Goal: Information Seeking & Learning: Compare options

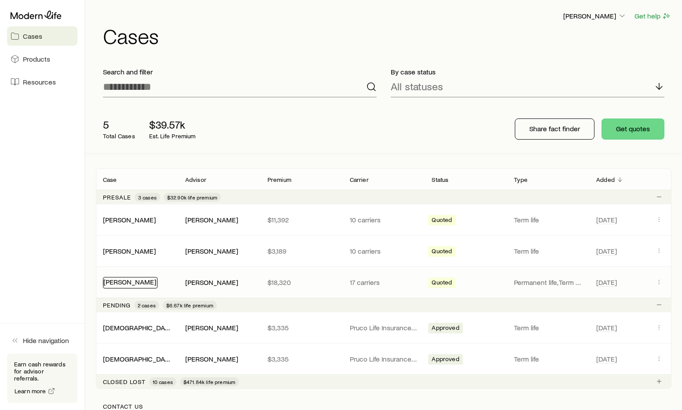
click at [135, 280] on link "[PERSON_NAME]" at bounding box center [129, 281] width 53 height 8
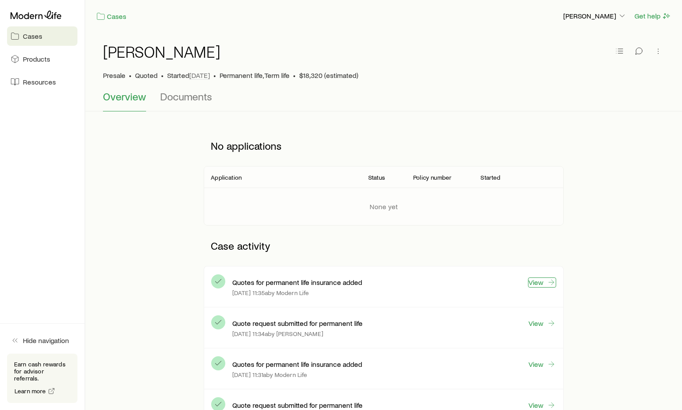
click at [536, 279] on link "View" at bounding box center [542, 282] width 28 height 10
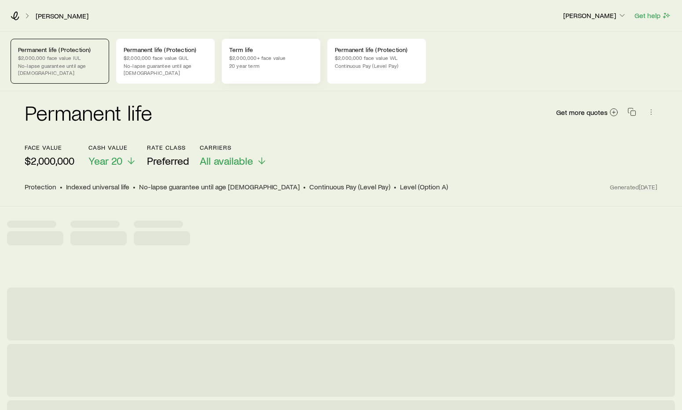
click at [252, 49] on p "Term life" at bounding box center [271, 49] width 84 height 7
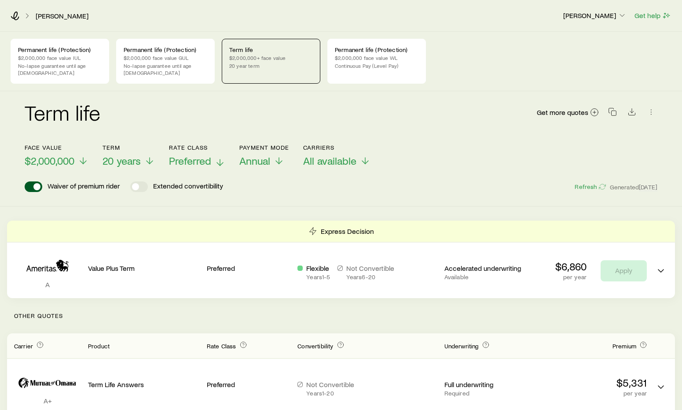
click at [223, 162] on polyline at bounding box center [220, 163] width 6 height 3
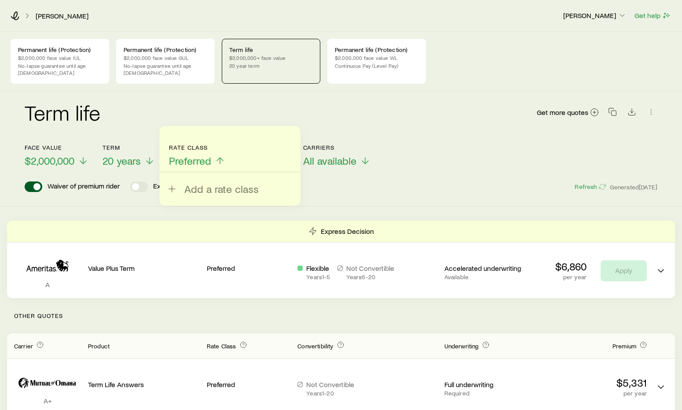
click at [211, 154] on span "Preferred" at bounding box center [190, 160] width 42 height 12
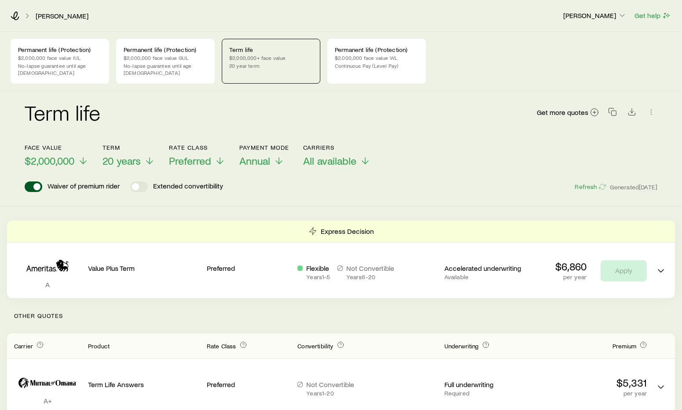
click at [227, 153] on div "Face value $2,000,000 Term 20 years Rate Class Preferred Payment Mode Annual Ca…" at bounding box center [341, 150] width 633 height 34
click at [221, 155] on icon at bounding box center [220, 160] width 11 height 11
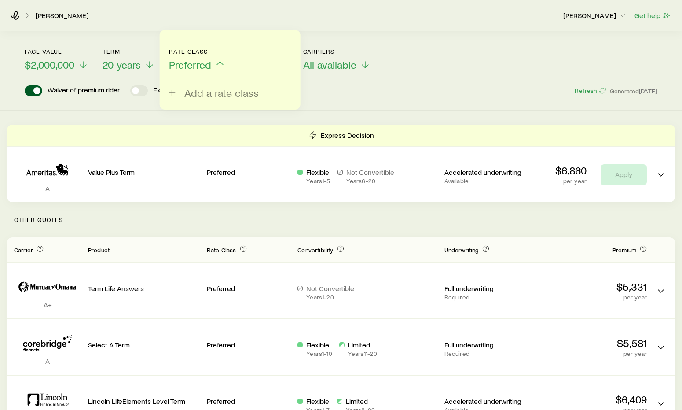
scroll to position [95, 0]
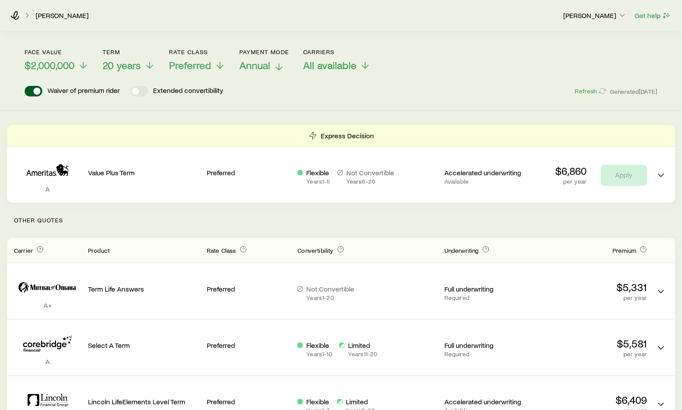
drag, startPoint x: 426, startPoint y: 84, endPoint x: 278, endPoint y: 58, distance: 150.1
click at [278, 62] on icon at bounding box center [279, 67] width 11 height 11
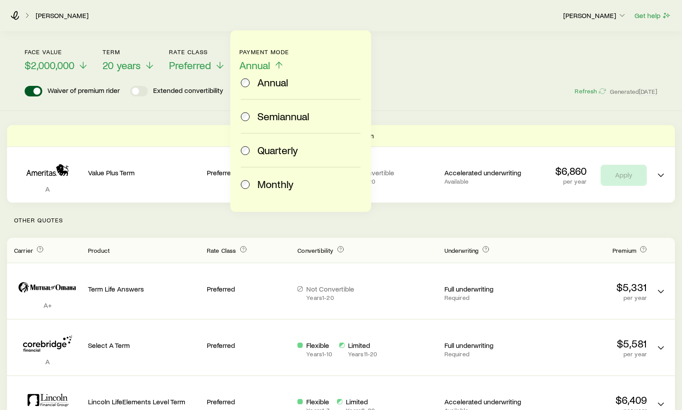
click at [283, 119] on span "Semiannual" at bounding box center [283, 116] width 52 height 12
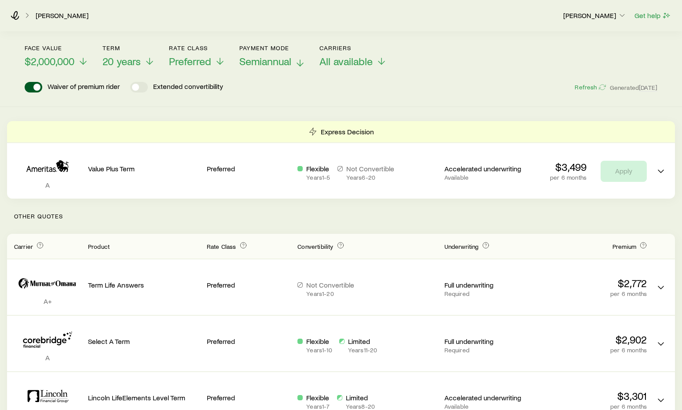
scroll to position [98, 0]
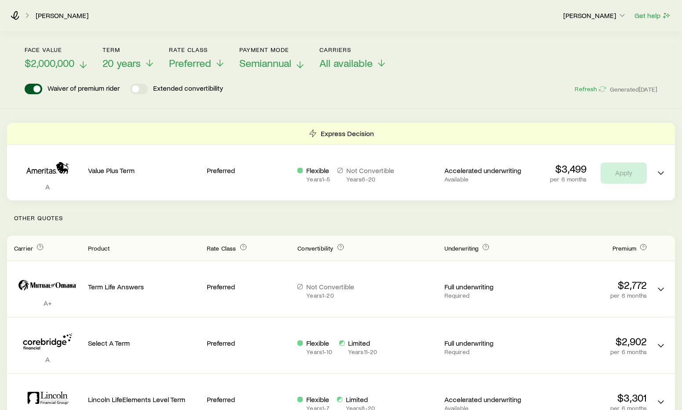
click at [79, 59] on icon at bounding box center [83, 64] width 11 height 11
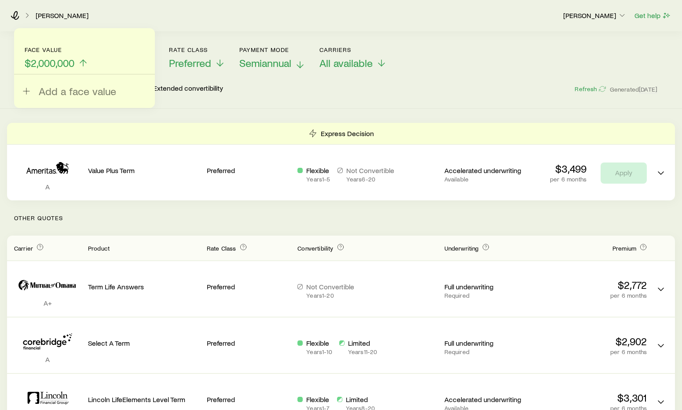
click at [70, 57] on span "$2,000,000" at bounding box center [50, 63] width 50 height 12
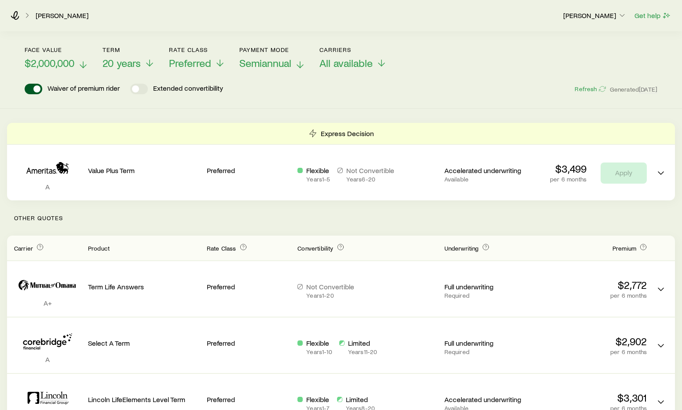
click at [57, 59] on span "$2,000,000" at bounding box center [50, 63] width 50 height 12
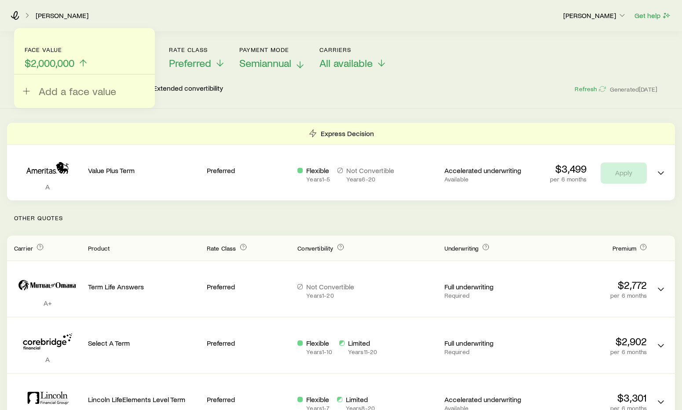
click at [62, 57] on span "$2,000,000" at bounding box center [50, 63] width 50 height 12
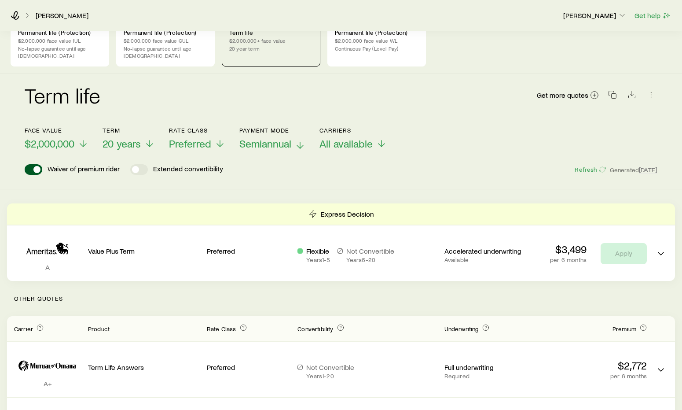
scroll to position [0, 0]
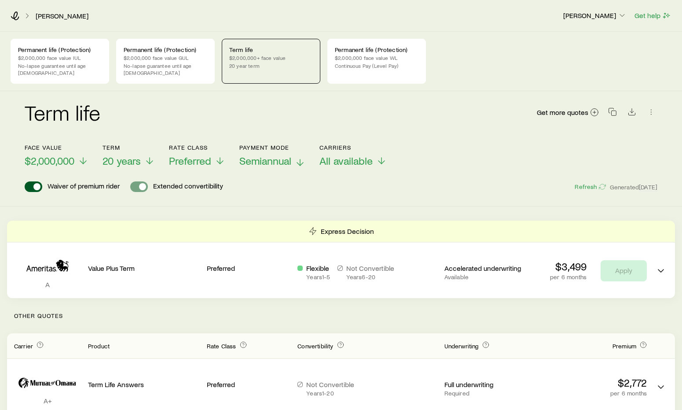
click at [140, 183] on span at bounding box center [142, 186] width 7 height 7
click at [140, 181] on span at bounding box center [139, 186] width 18 height 11
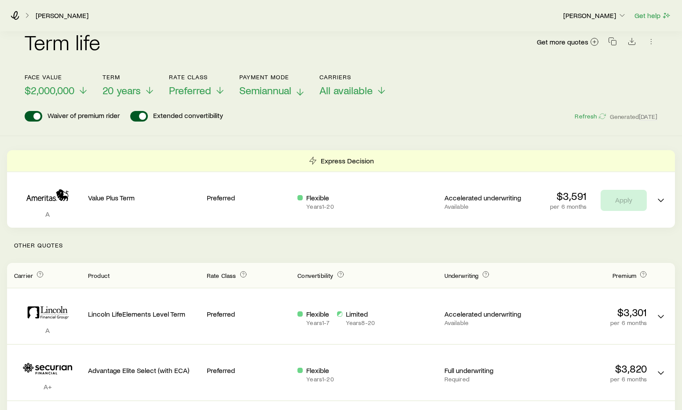
scroll to position [64, 0]
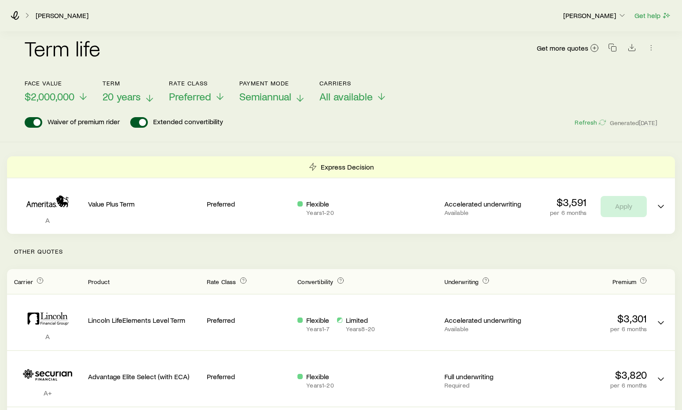
click at [145, 93] on icon at bounding box center [149, 98] width 11 height 11
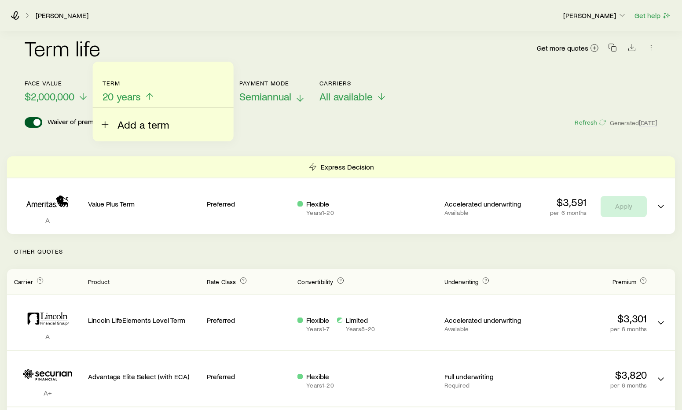
click at [141, 122] on span "Add a term" at bounding box center [142, 124] width 51 height 12
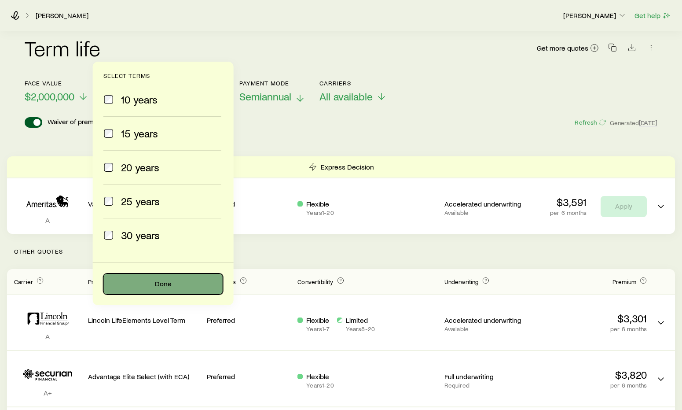
click at [165, 283] on button "Done" at bounding box center [163, 283] width 120 height 21
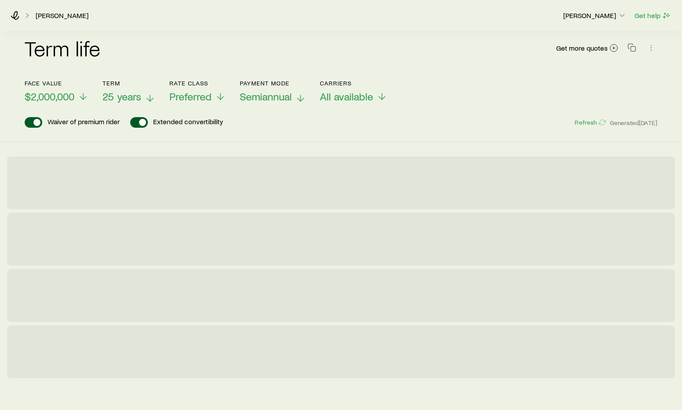
click at [81, 91] on icon at bounding box center [83, 96] width 11 height 11
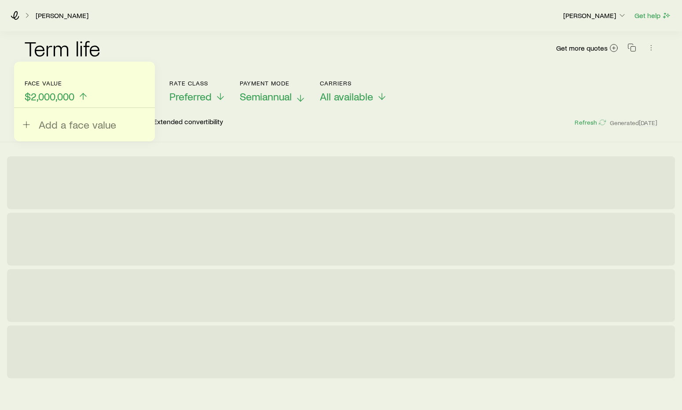
scroll to position [0, 0]
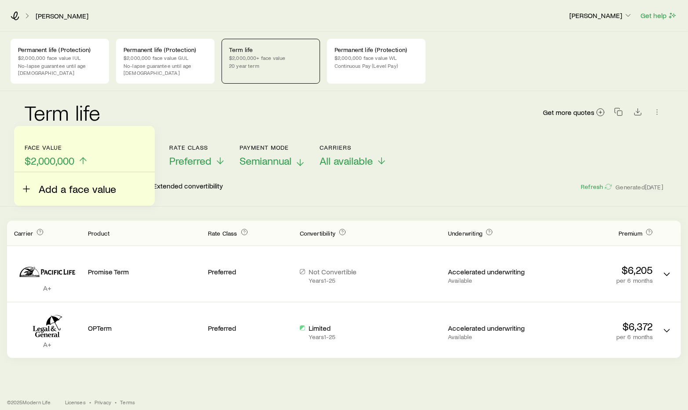
click at [55, 193] on span "Add a face value" at bounding box center [77, 189] width 77 height 12
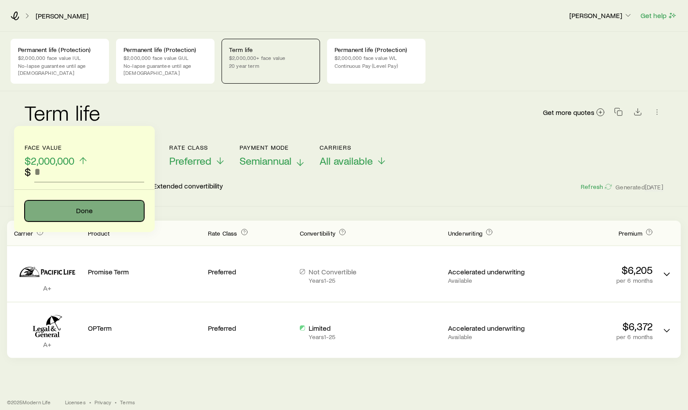
click at [91, 218] on button "Done" at bounding box center [85, 210] width 120 height 21
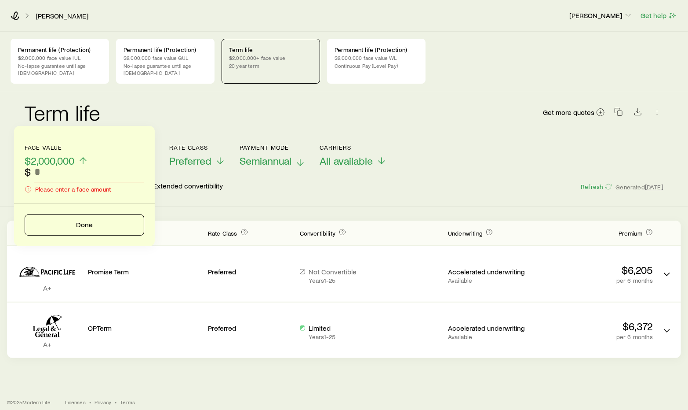
click at [81, 155] on icon at bounding box center [83, 160] width 11 height 11
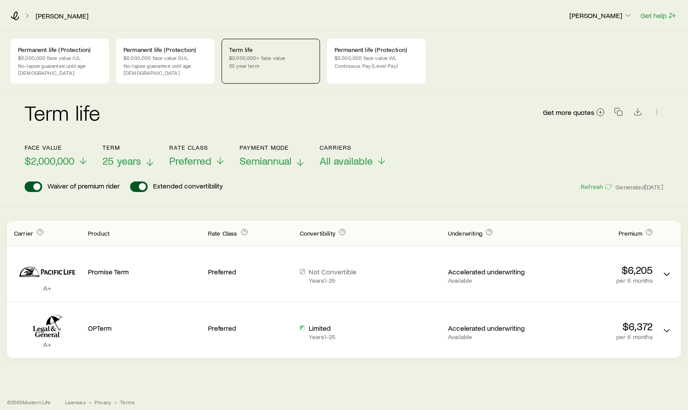
click at [530, 171] on header "Face value $2,000,000 Term 25 years Rate Class Preferred Payment Mode Semiannua…" at bounding box center [344, 168] width 639 height 48
click at [594, 183] on button "Refresh" at bounding box center [597, 187] width 32 height 8
click at [272, 154] on span "Semiannual" at bounding box center [266, 160] width 52 height 12
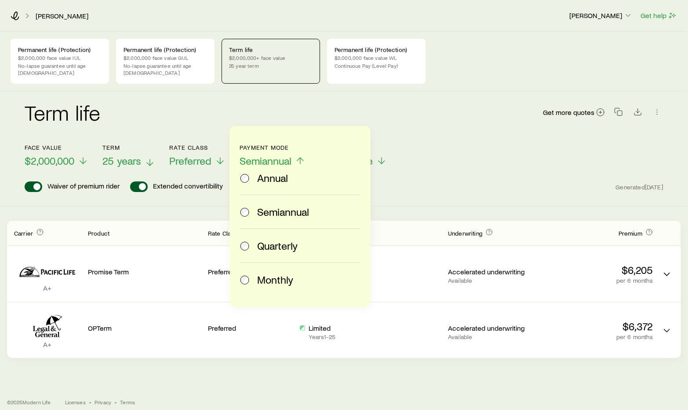
click at [273, 175] on span "Annual" at bounding box center [272, 178] width 31 height 12
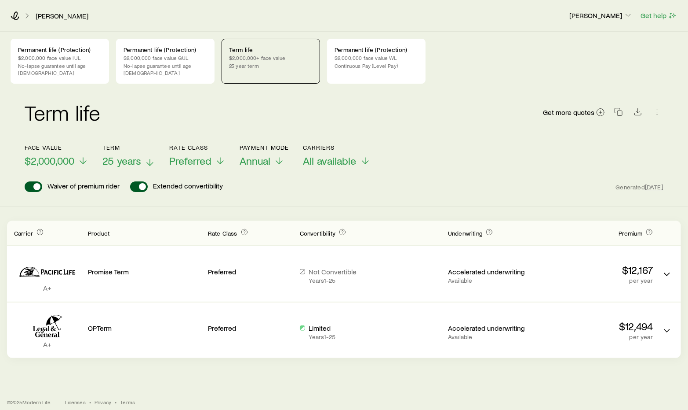
click at [148, 157] on icon at bounding box center [150, 162] width 11 height 11
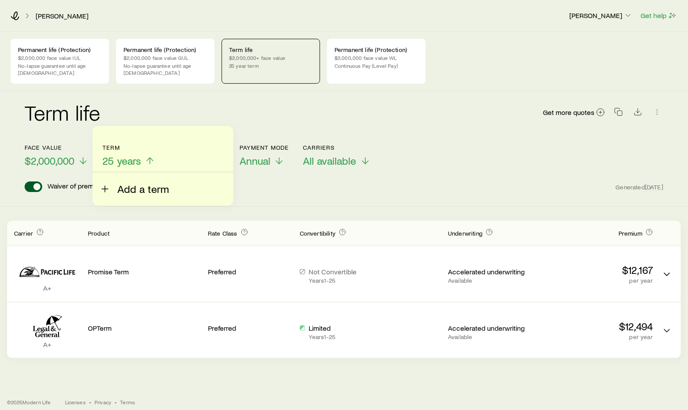
click at [140, 181] on button "Add a term" at bounding box center [134, 183] width 69 height 23
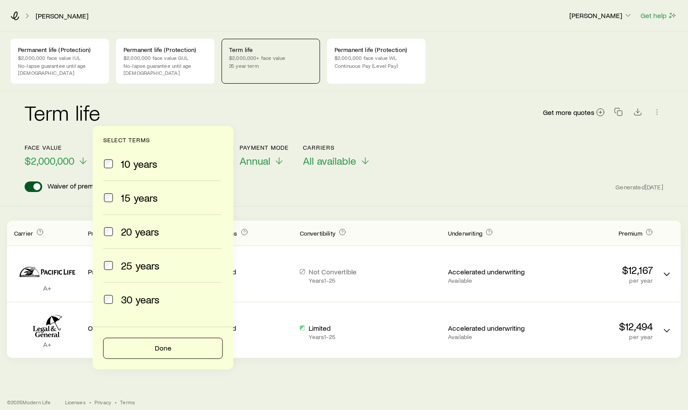
click at [119, 230] on div "20 years" at bounding box center [162, 231] width 118 height 12
click at [110, 259] on span at bounding box center [108, 265] width 11 height 12
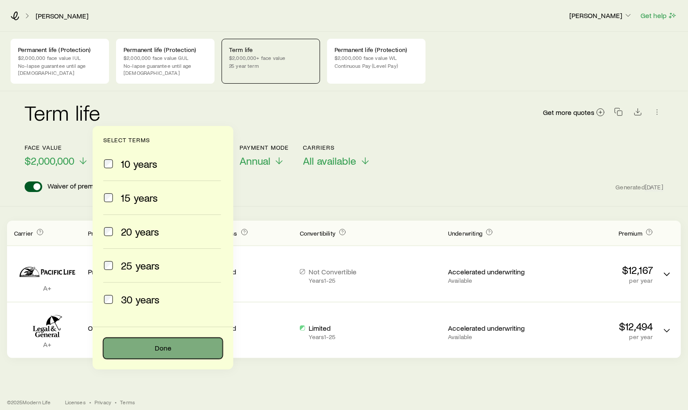
click at [216, 350] on button "Done" at bounding box center [163, 347] width 120 height 21
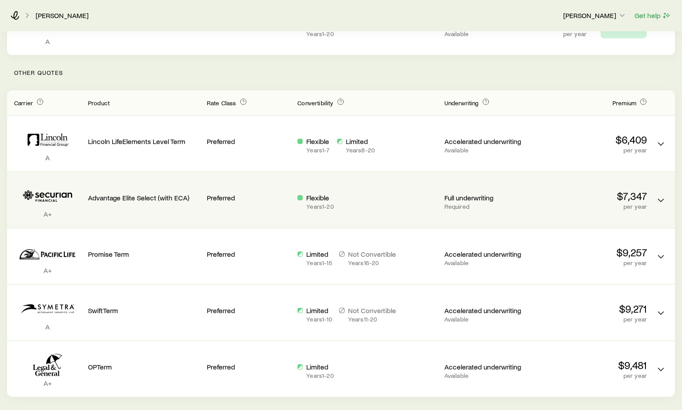
scroll to position [244, 0]
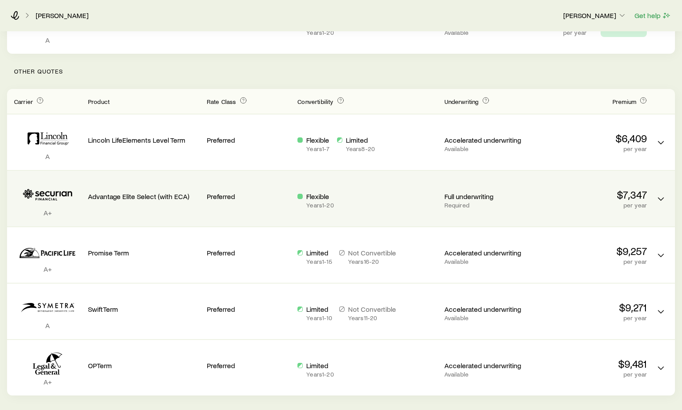
click at [614, 155] on div "A Lincoln LifeElements Level Term Preferred Flexible Years 1 - 7 Limited Years …" at bounding box center [341, 141] width 668 height 55
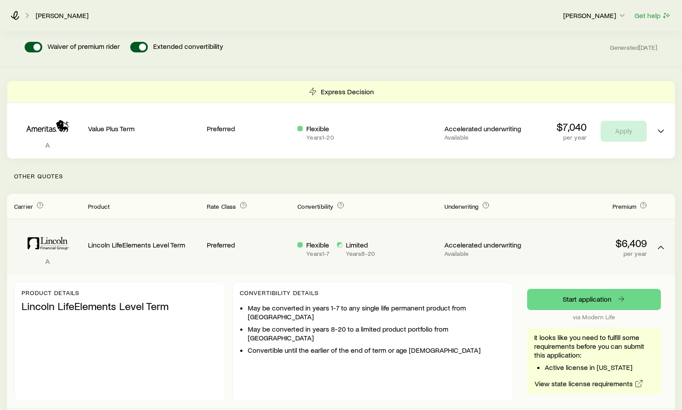
scroll to position [139, 0]
click at [667, 241] on button "Term quotes" at bounding box center [661, 248] width 14 height 14
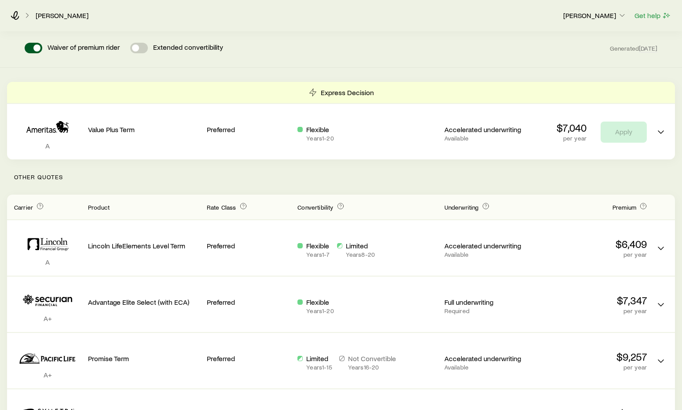
click at [144, 43] on span at bounding box center [139, 48] width 18 height 11
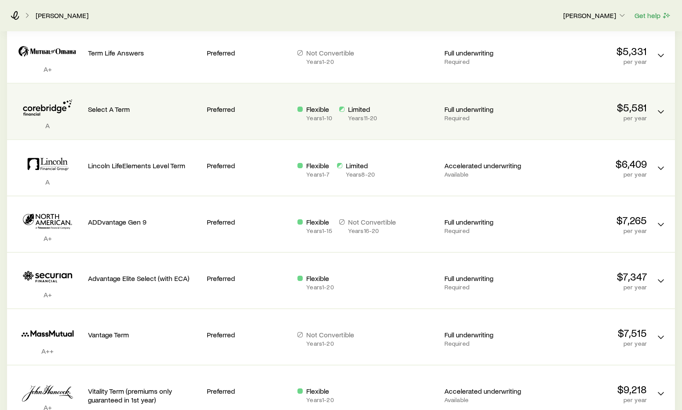
scroll to position [330, 0]
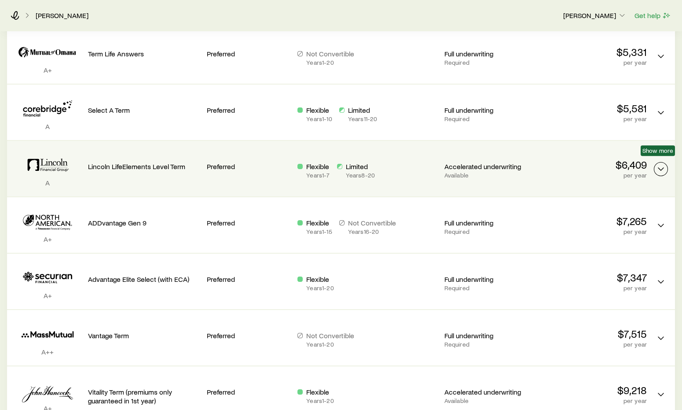
click at [662, 164] on icon "Term quotes" at bounding box center [660, 169] width 11 height 11
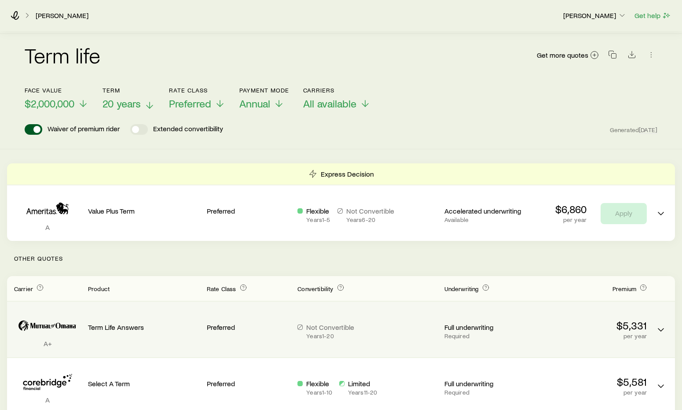
scroll to position [0, 0]
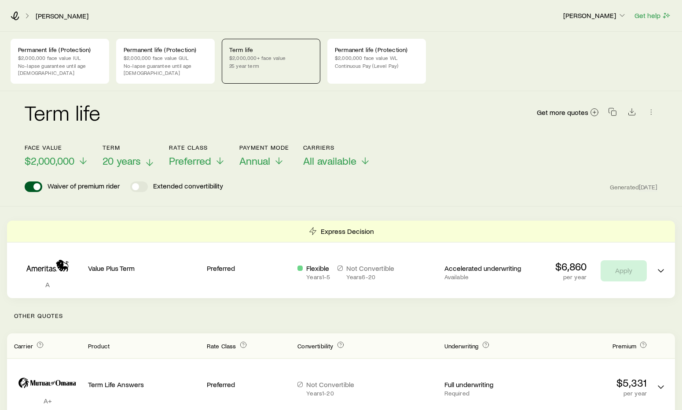
click at [83, 155] on icon at bounding box center [83, 160] width 11 height 11
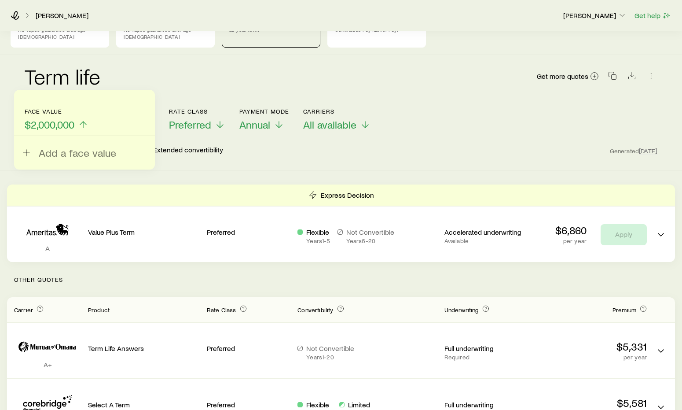
scroll to position [33, 0]
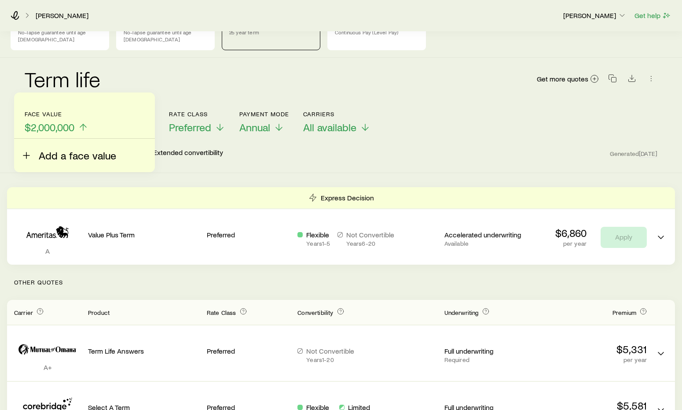
click at [82, 154] on span "Add a face value" at bounding box center [77, 155] width 77 height 12
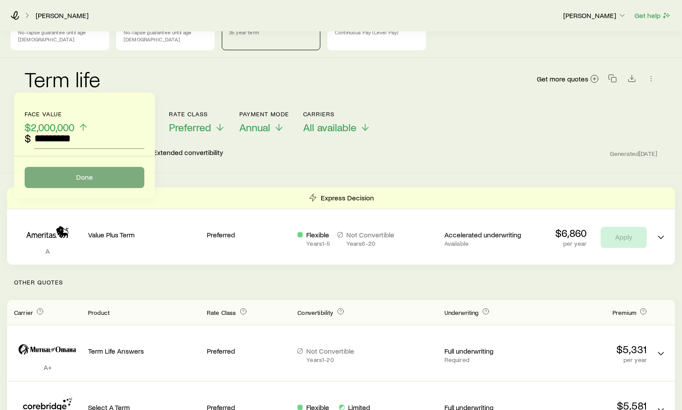
type input "*********"
click at [93, 174] on button "Done" at bounding box center [85, 177] width 120 height 21
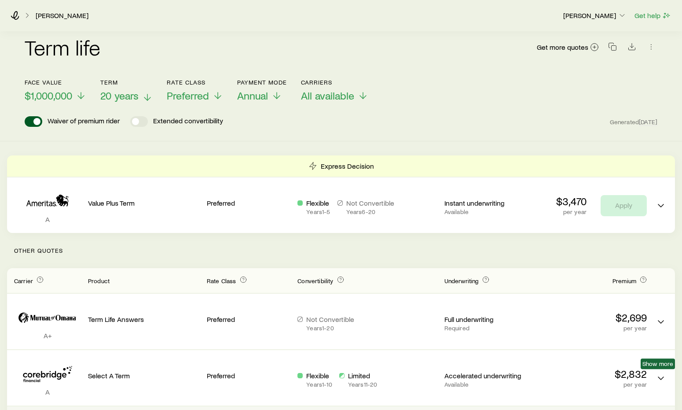
scroll to position [0, 0]
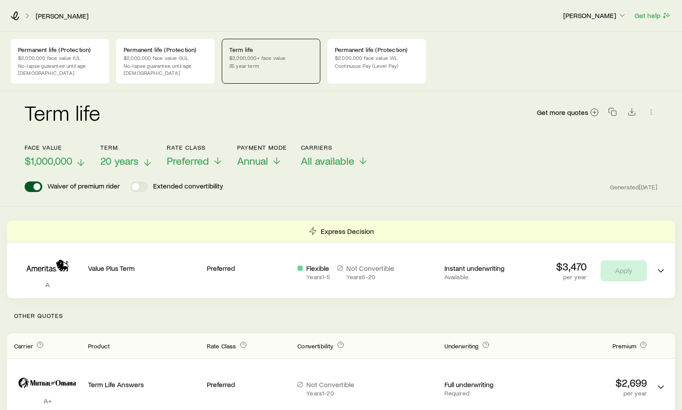
click at [66, 156] on span "$1,000,000" at bounding box center [49, 160] width 48 height 12
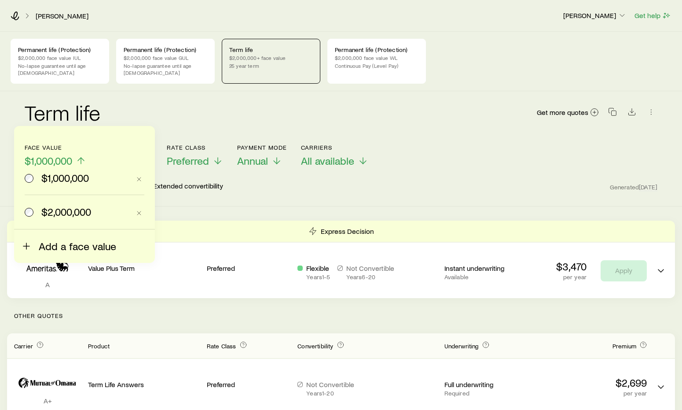
click at [35, 245] on button "Add a face value" at bounding box center [68, 240] width 95 height 23
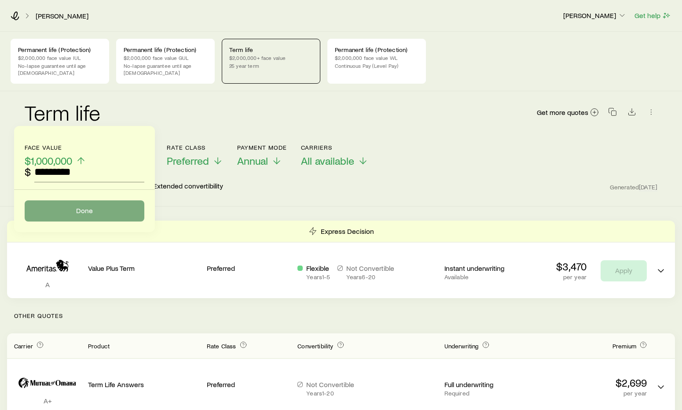
type input "*********"
click at [84, 206] on button "Done" at bounding box center [85, 210] width 120 height 21
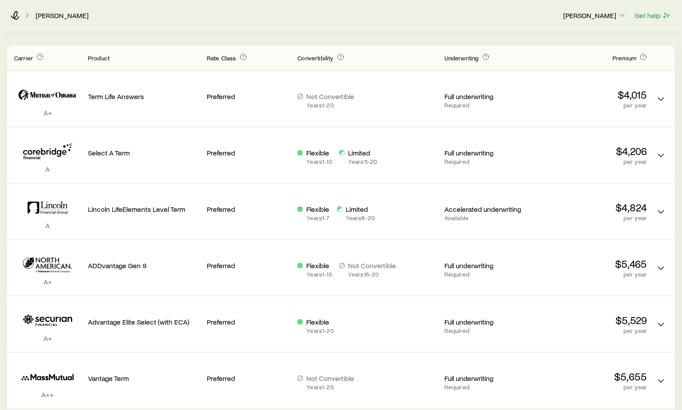
scroll to position [287, 0]
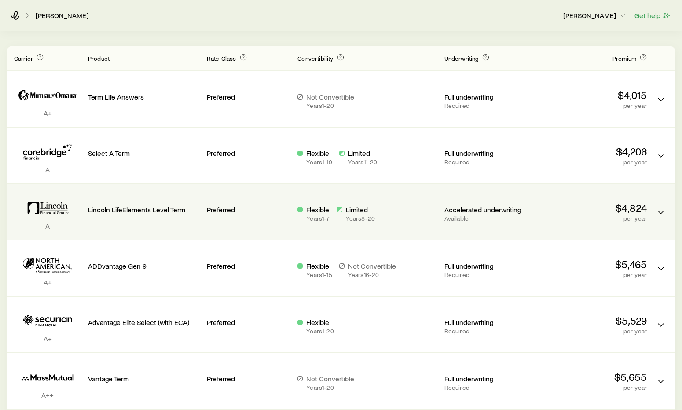
click at [532, 207] on div "A Lincoln LifeElements Level Term Preferred Flexible Years 1 - 7 Limited Years …" at bounding box center [341, 211] width 668 height 55
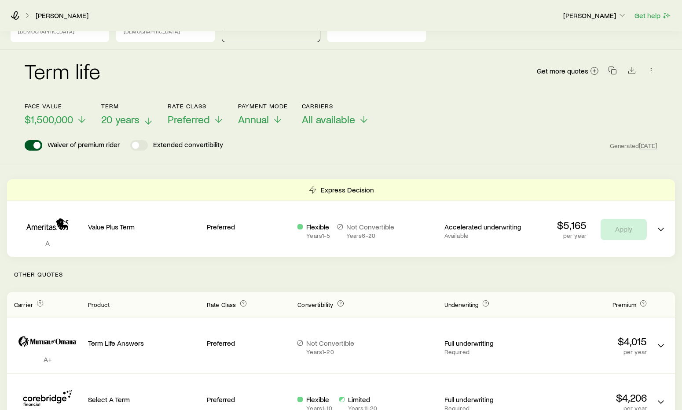
scroll to position [39, 0]
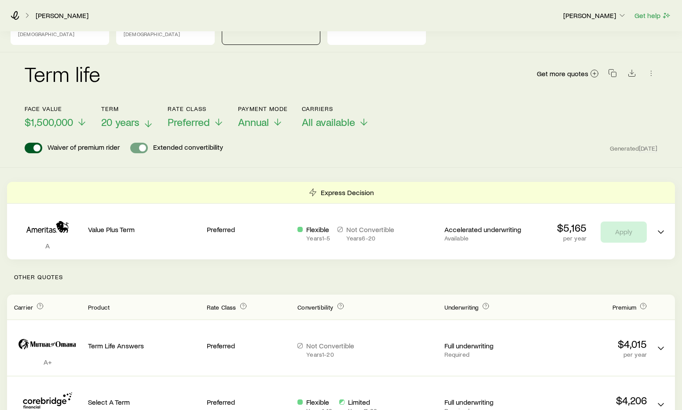
click at [141, 144] on span at bounding box center [142, 147] width 7 height 7
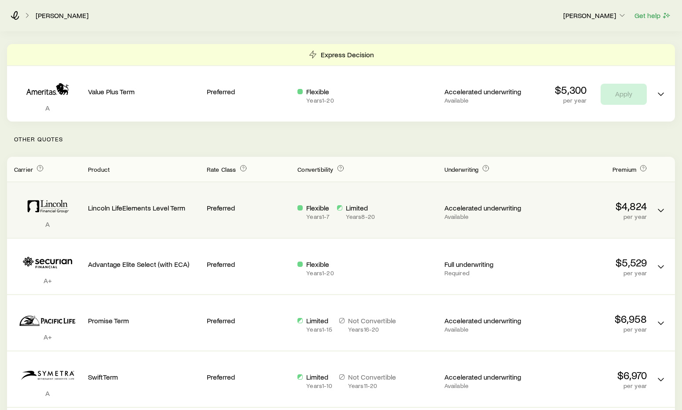
scroll to position [175, 0]
